Goal: Task Accomplishment & Management: Manage account settings

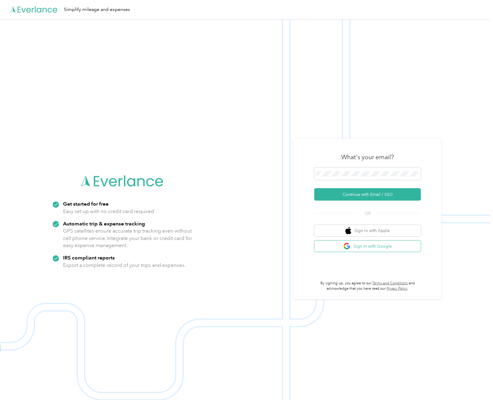
click at [383, 246] on button "Sign in with Google" at bounding box center [368, 247] width 107 height 12
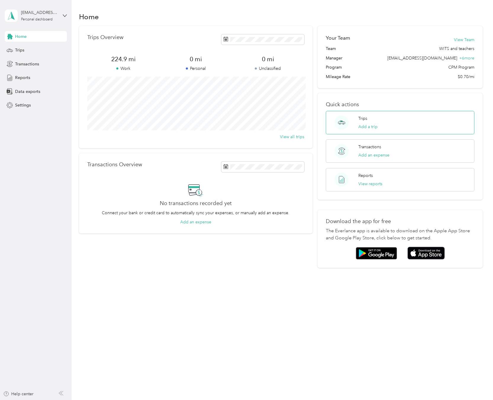
click at [373, 123] on div "Trips Add a trip" at bounding box center [368, 123] width 19 height 15
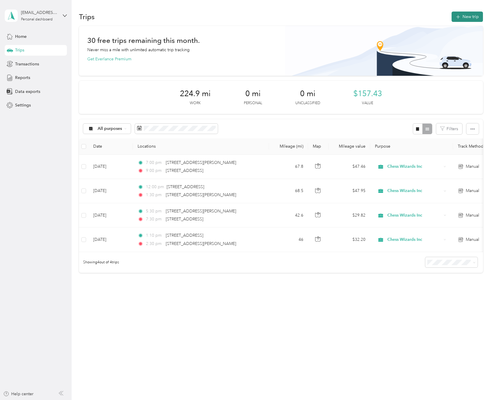
click at [473, 17] on button "New trip" at bounding box center [467, 17] width 31 height 10
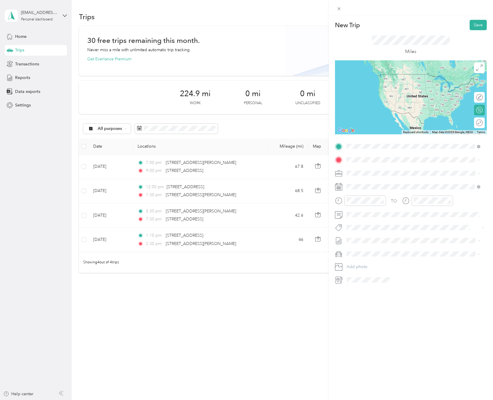
click at [397, 183] on span "[STREET_ADDRESS][US_STATE]" at bounding box center [387, 179] width 59 height 5
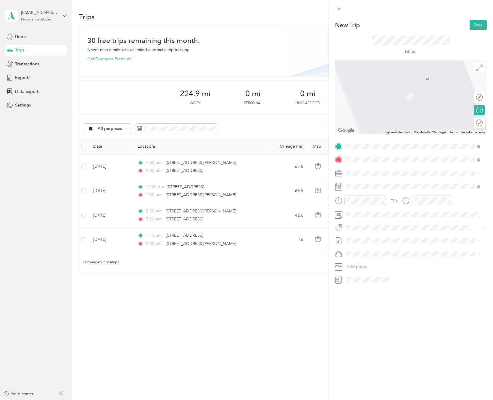
click at [417, 184] on span "[STREET_ADDRESS][US_STATE]" at bounding box center [387, 181] width 59 height 5
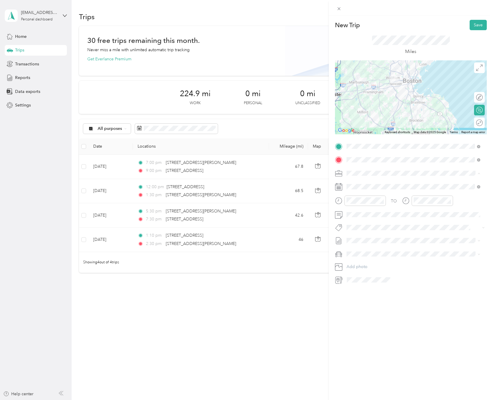
click at [382, 192] on span "Chess Wizards Inc" at bounding box center [366, 194] width 34 height 5
click at [471, 27] on button "Save" at bounding box center [478, 25] width 17 height 10
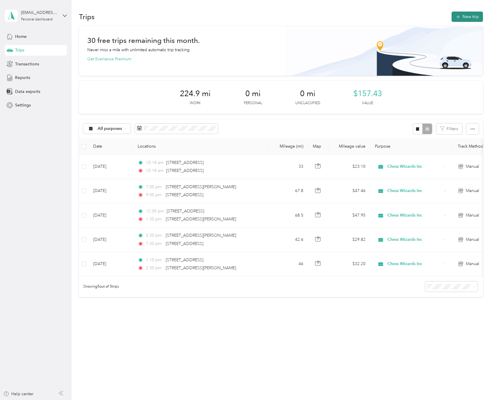
click at [475, 15] on button "New trip" at bounding box center [467, 17] width 31 height 10
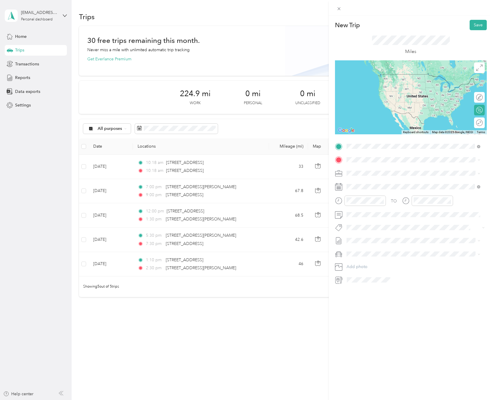
click at [393, 163] on li "[STREET_ADDRESS][US_STATE]" at bounding box center [414, 168] width 138 height 12
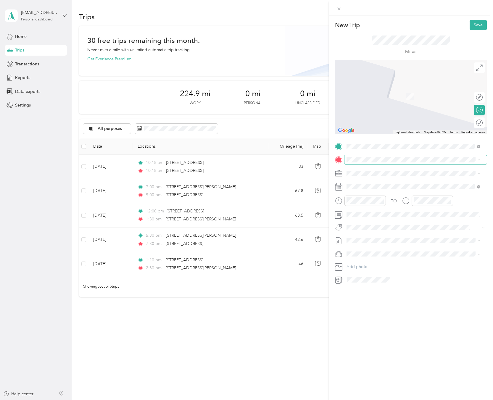
click at [370, 156] on span at bounding box center [416, 159] width 142 height 9
click at [390, 194] on li "[STREET_ADDRESS][US_STATE]" at bounding box center [414, 194] width 138 height 12
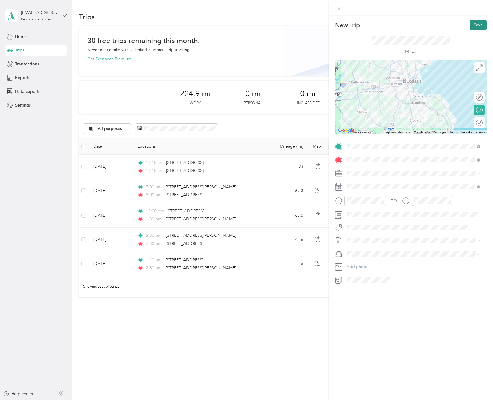
click at [476, 23] on button "Save" at bounding box center [478, 25] width 17 height 10
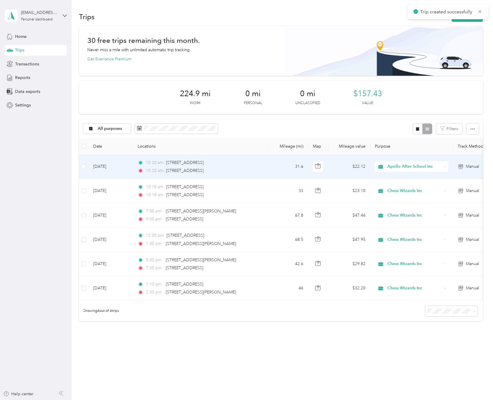
click at [416, 168] on span "Apollo After School Inc" at bounding box center [415, 167] width 54 height 7
click at [413, 189] on span "Chess Wizards Inc" at bounding box center [417, 188] width 55 height 6
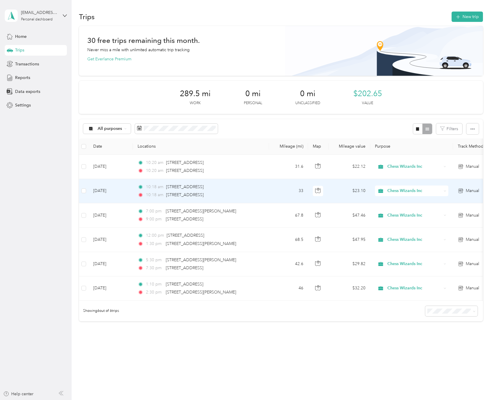
click at [264, 191] on td "10:18 am [STREET_ADDRESS] 10:18 am [STREET_ADDRESS]" at bounding box center [201, 191] width 136 height 24
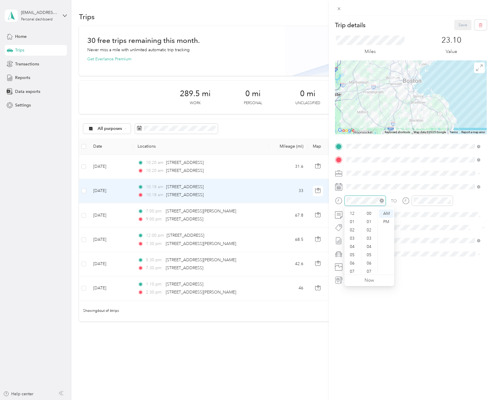
scroll to position [149, 0]
click at [354, 237] on div "07" at bounding box center [353, 236] width 14 height 8
click at [372, 272] on div "45" at bounding box center [370, 273] width 14 height 8
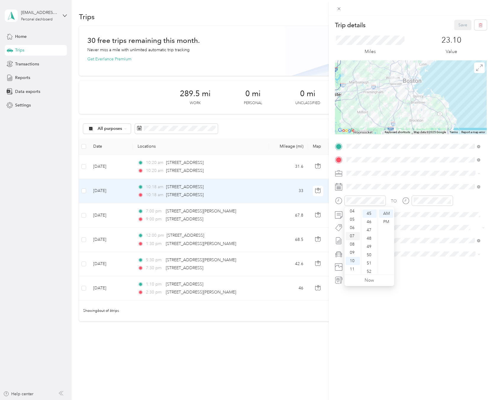
click at [353, 238] on div "07" at bounding box center [353, 236] width 14 height 8
click at [422, 252] on div "09" at bounding box center [420, 253] width 14 height 8
click at [451, 301] on div "Trip details Save This trip cannot be edited because it is either under review,…" at bounding box center [411, 216] width 164 height 400
click at [459, 27] on button "Save" at bounding box center [463, 25] width 17 height 10
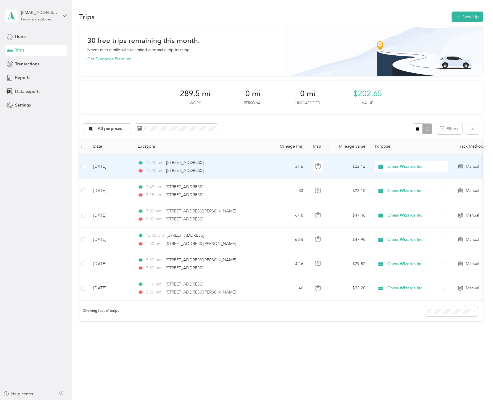
click at [255, 167] on div "10:20 am [STREET_ADDRESS][PERSON_NAME] 10:20 am [STREET_ADDRESS]" at bounding box center [200, 167] width 124 height 15
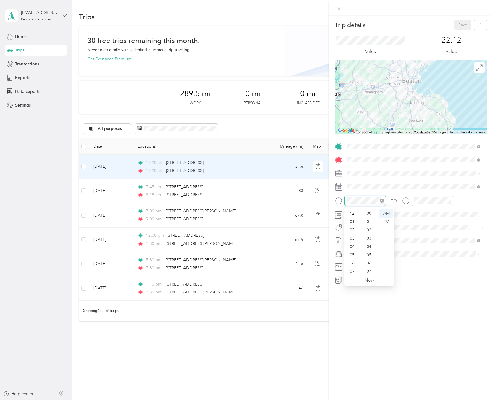
scroll to position [166, 0]
click at [354, 251] on div "09" at bounding box center [353, 253] width 14 height 8
click at [443, 291] on div "Trip details Save This trip cannot be edited because it is either under review,…" at bounding box center [411, 216] width 164 height 400
click at [458, 25] on button "Save" at bounding box center [463, 25] width 17 height 10
